Goal: Task Accomplishment & Management: Use online tool/utility

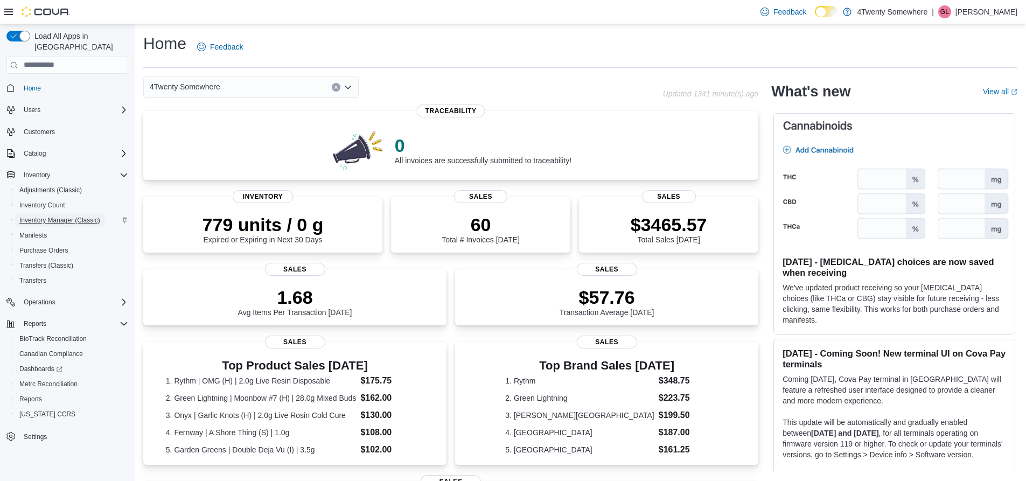
click at [57, 216] on span "Inventory Manager (Classic)" at bounding box center [59, 220] width 81 height 9
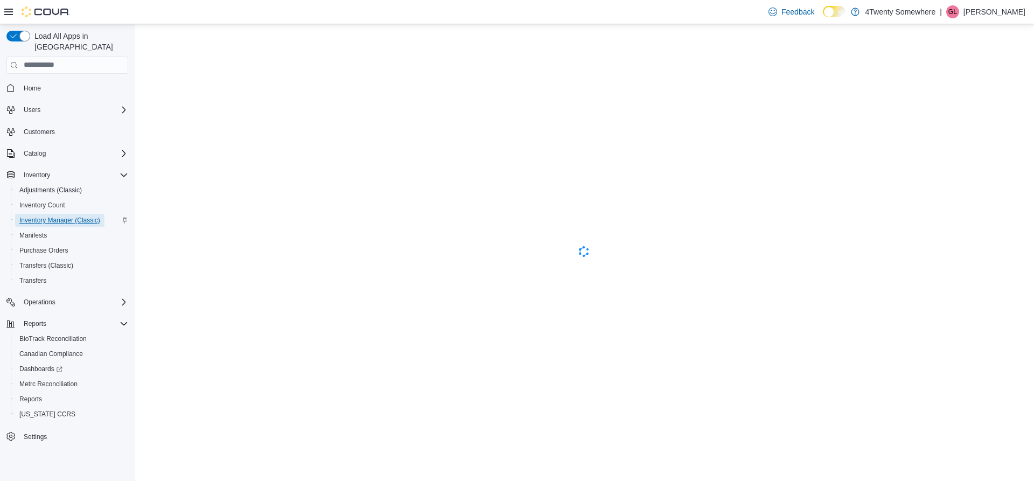
click at [57, 216] on span "Inventory Manager (Classic)" at bounding box center [59, 220] width 81 height 9
click at [37, 84] on span "Home" at bounding box center [32, 88] width 17 height 9
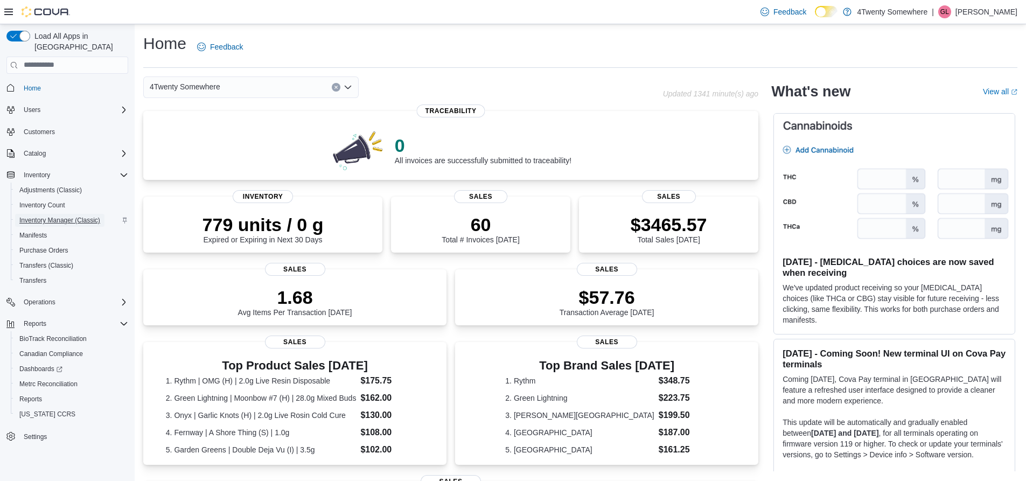
click at [69, 216] on span "Inventory Manager (Classic)" at bounding box center [59, 220] width 81 height 9
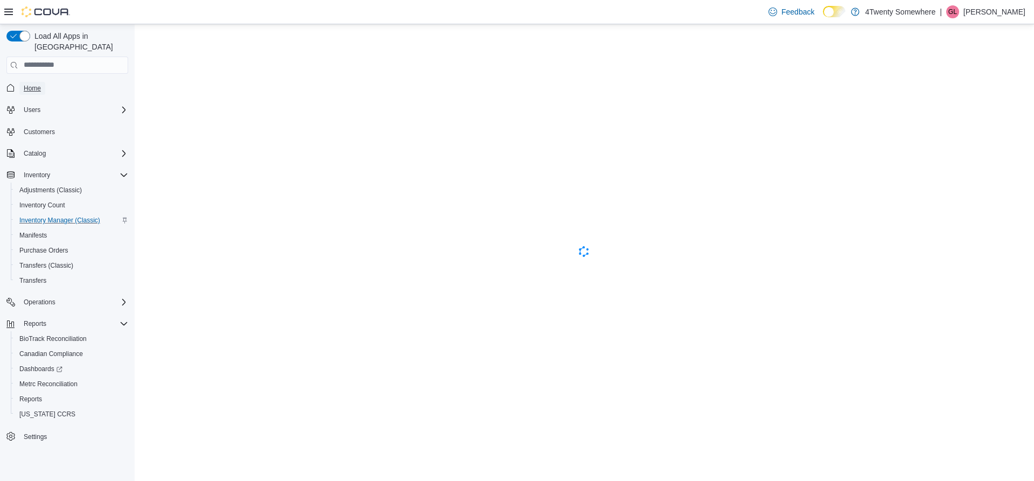
click at [35, 84] on span "Home" at bounding box center [32, 88] width 17 height 9
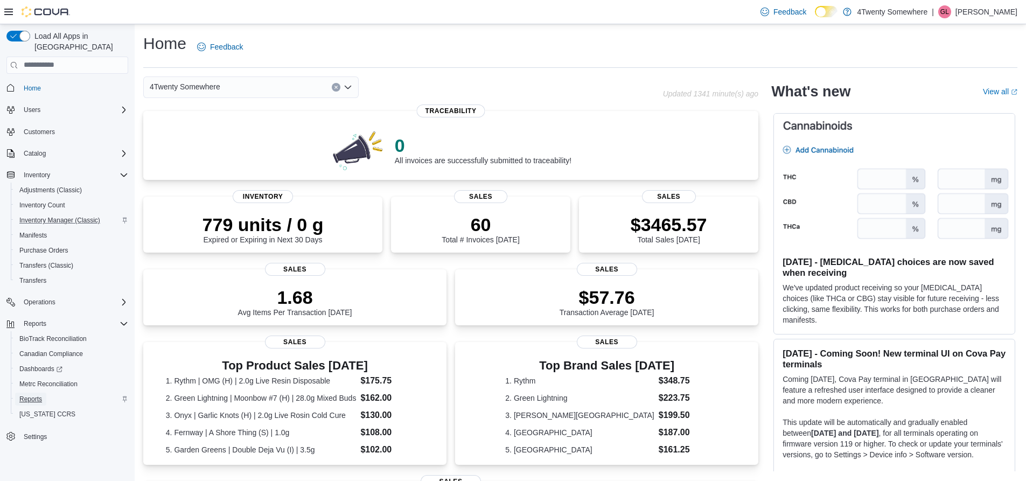
click at [32, 395] on span "Reports" at bounding box center [30, 399] width 23 height 9
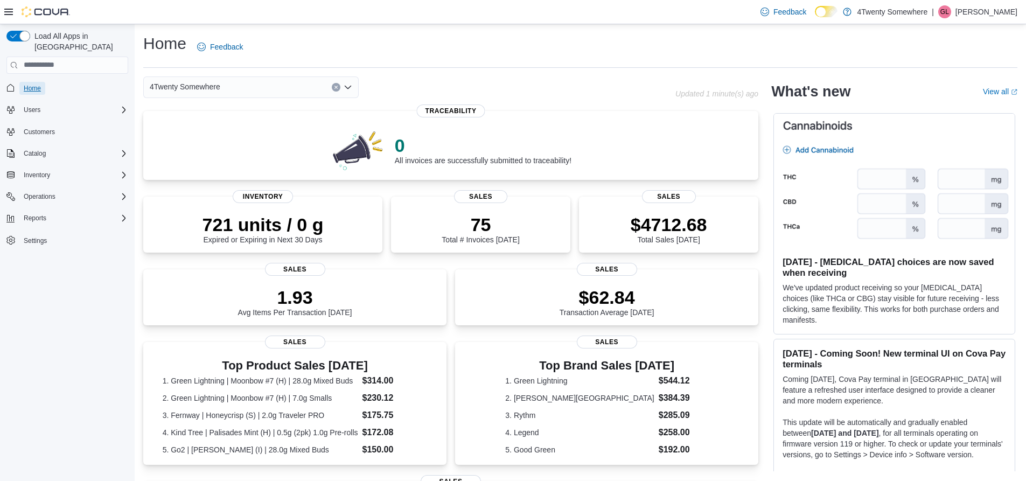
click at [31, 84] on span "Home" at bounding box center [32, 88] width 17 height 9
click at [44, 171] on span "Inventory" at bounding box center [37, 175] width 26 height 9
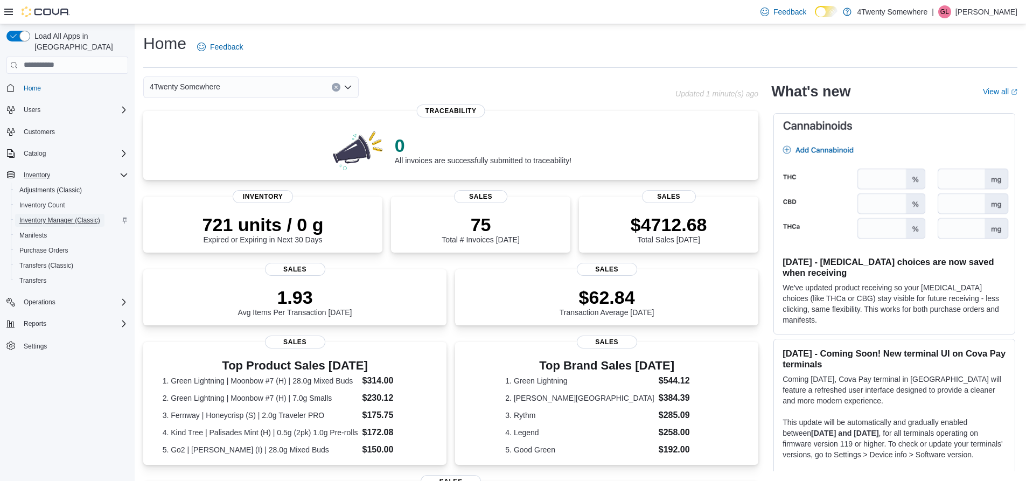
click at [60, 216] on span "Inventory Manager (Classic)" at bounding box center [59, 220] width 81 height 9
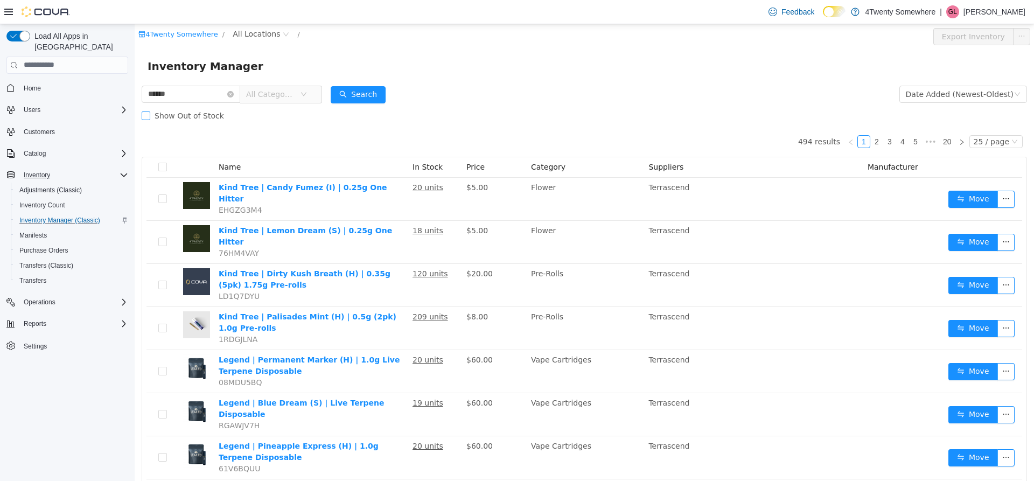
type input "******"
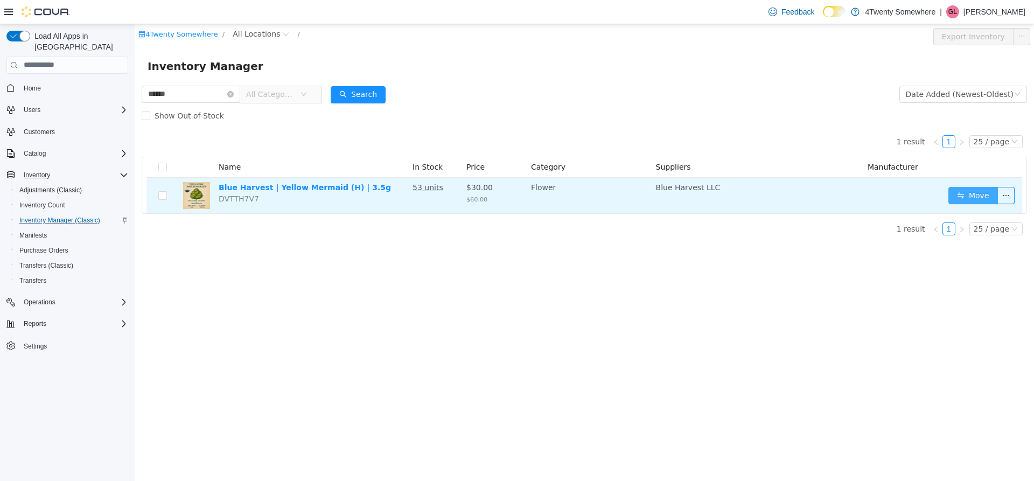
click at [971, 197] on button "Move" at bounding box center [974, 194] width 50 height 17
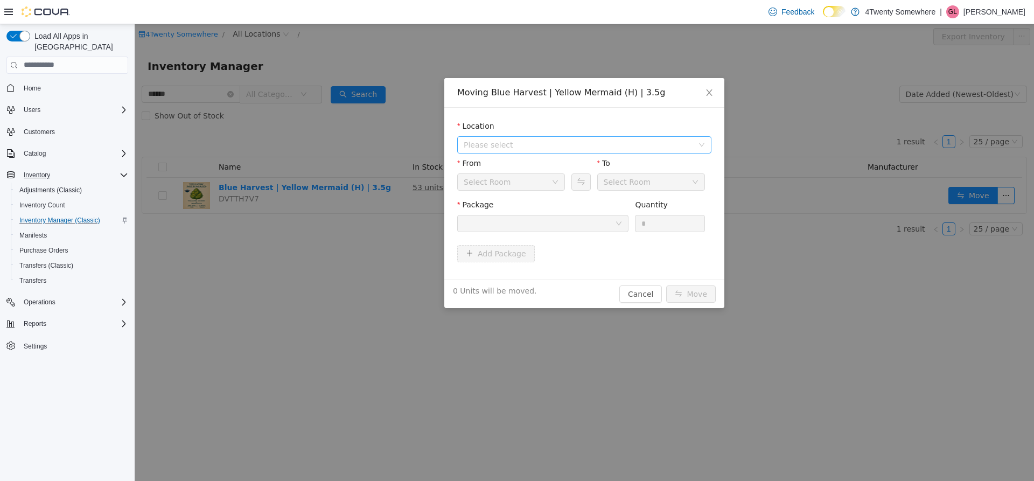
click at [680, 145] on span "Please select" at bounding box center [579, 144] width 230 height 11
click at [661, 183] on span "[STREET_ADDRESS]" at bounding box center [595, 183] width 227 height 15
click at [520, 180] on div "Back Room" at bounding box center [508, 181] width 88 height 16
click at [512, 253] on li "Fulfillment Room" at bounding box center [511, 254] width 108 height 17
click at [506, 176] on div "Fulfillment Room" at bounding box center [496, 181] width 64 height 16
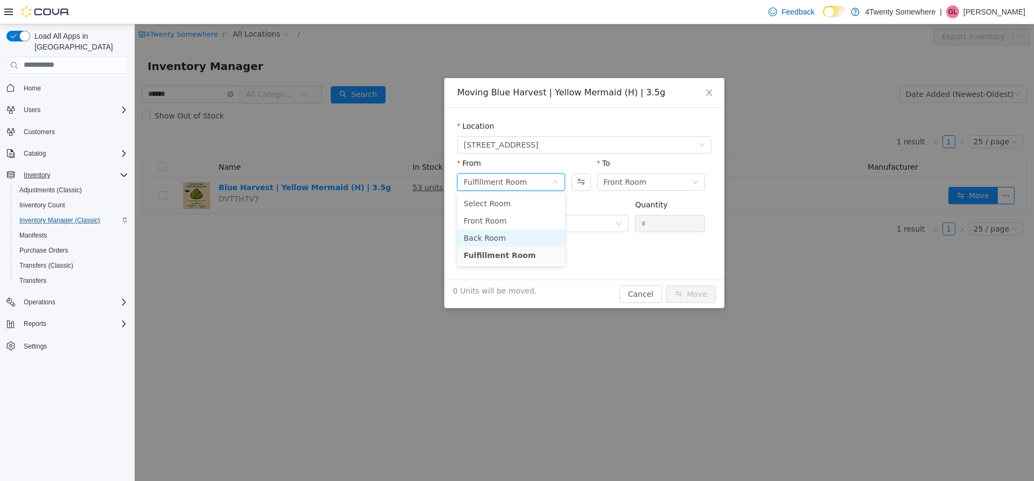
click at [506, 236] on li "Back Room" at bounding box center [511, 237] width 108 height 17
click at [506, 223] on div at bounding box center [539, 223] width 151 height 16
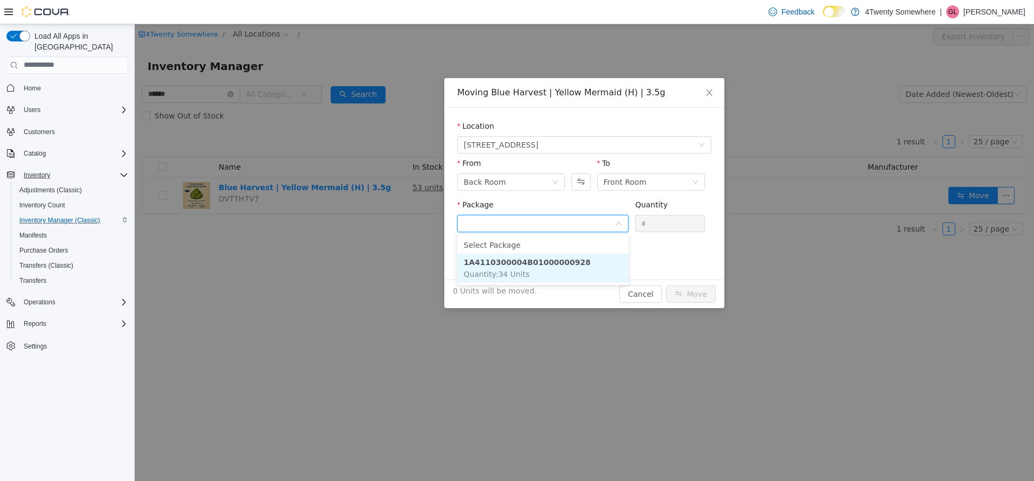
click at [552, 259] on strong "1A4110300004B01000000928" at bounding box center [527, 262] width 127 height 9
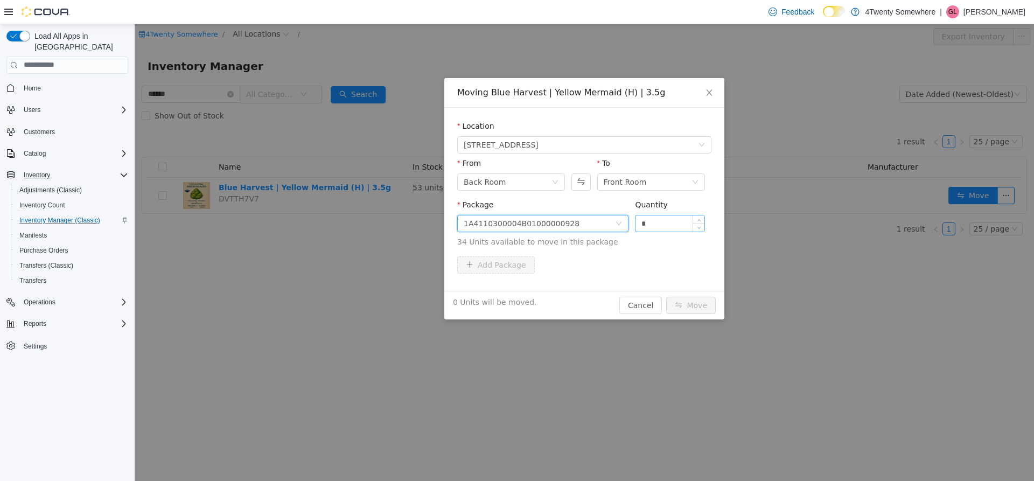
click at [662, 226] on input "*" at bounding box center [670, 223] width 69 height 16
type input "*"
click at [692, 296] on button "Move" at bounding box center [691, 304] width 50 height 17
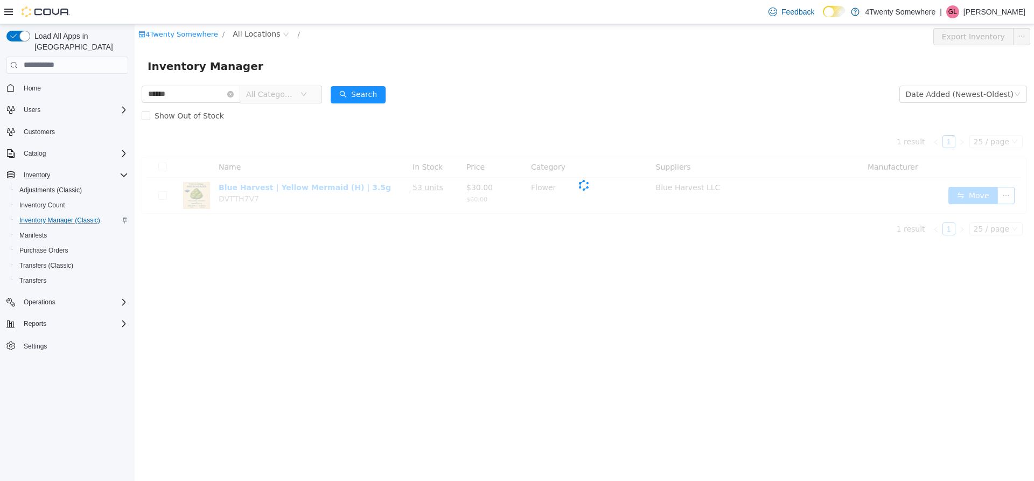
click at [692, 306] on div "4Twenty Somewhere / All Locations / Export Inventory Inventory Manager ****** A…" at bounding box center [585, 252] width 900 height 457
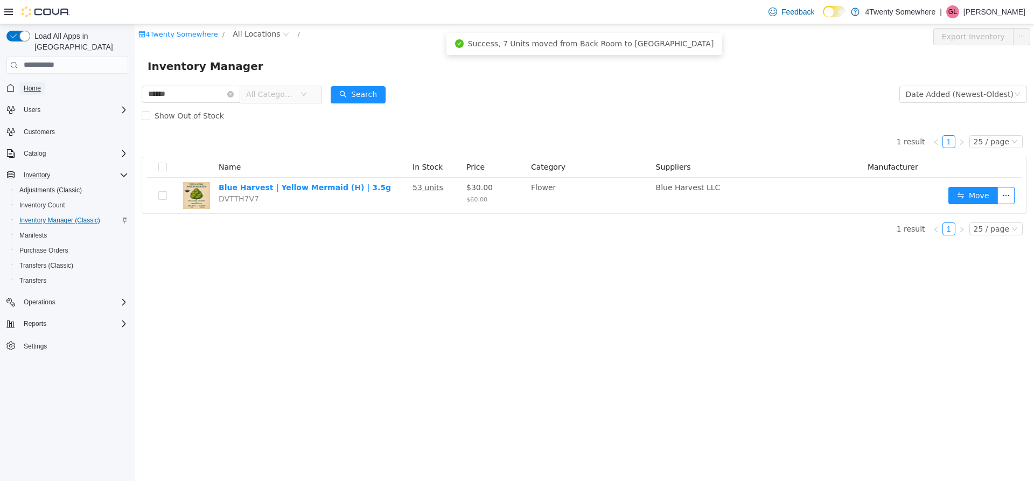
click at [35, 84] on span "Home" at bounding box center [32, 88] width 17 height 9
